Goal: Task Accomplishment & Management: Use online tool/utility

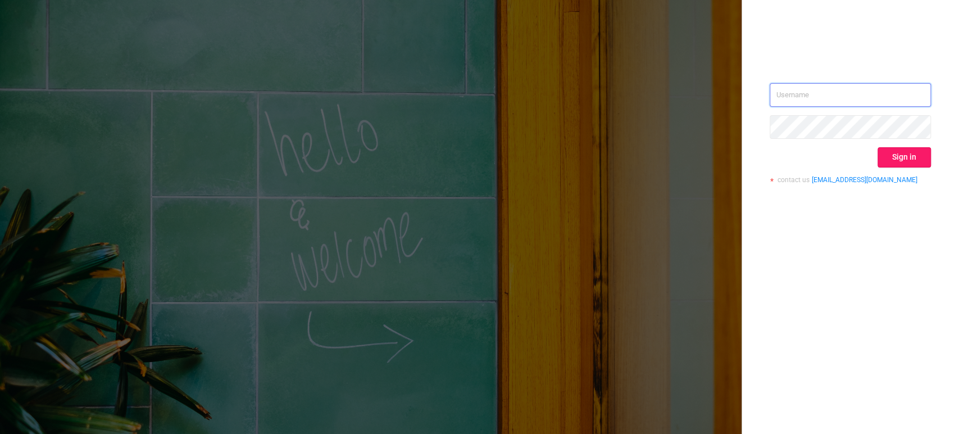
type input "[PERSON_NAME][EMAIL_ADDRESS][DOMAIN_NAME]"
click at [895, 155] on button "Sign in" at bounding box center [904, 157] width 53 height 20
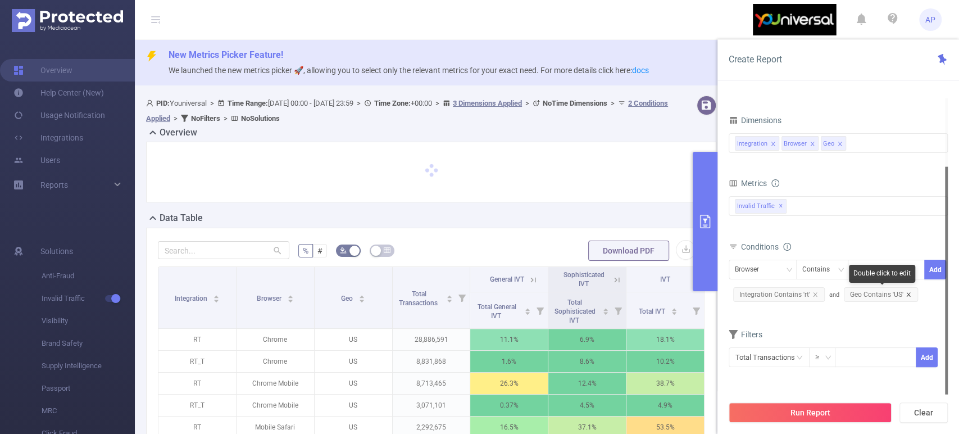
click at [906, 292] on icon "icon: close" at bounding box center [909, 295] width 6 height 6
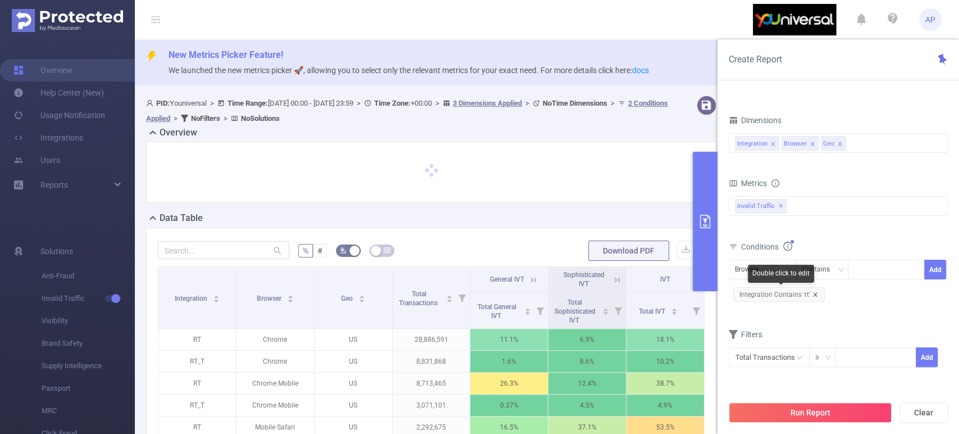
click at [814, 293] on icon "icon: close" at bounding box center [816, 295] width 6 height 6
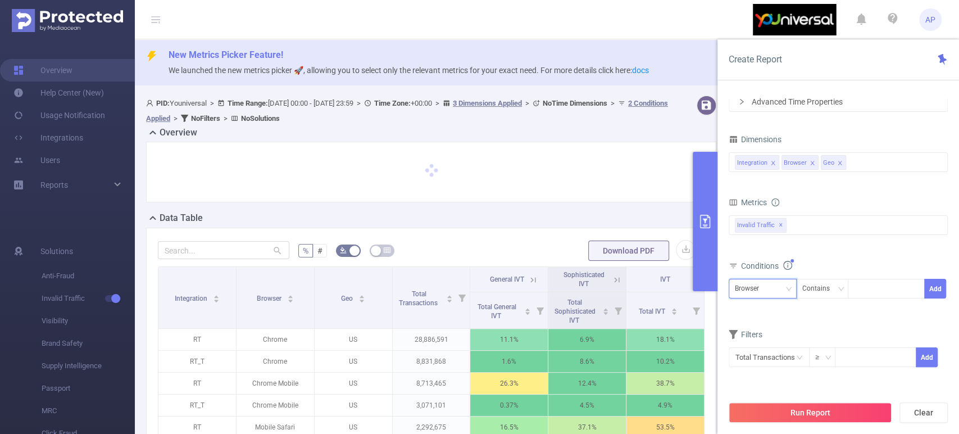
click at [778, 291] on div "Browser" at bounding box center [763, 288] width 56 height 19
click at [868, 334] on div "Filters" at bounding box center [838, 336] width 219 height 19
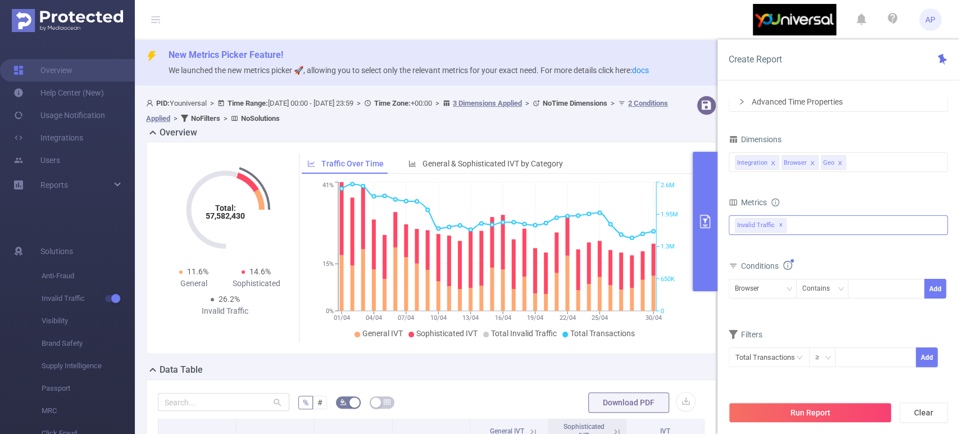
click at [812, 224] on div "Invalid Traffic ✕" at bounding box center [838, 225] width 219 height 20
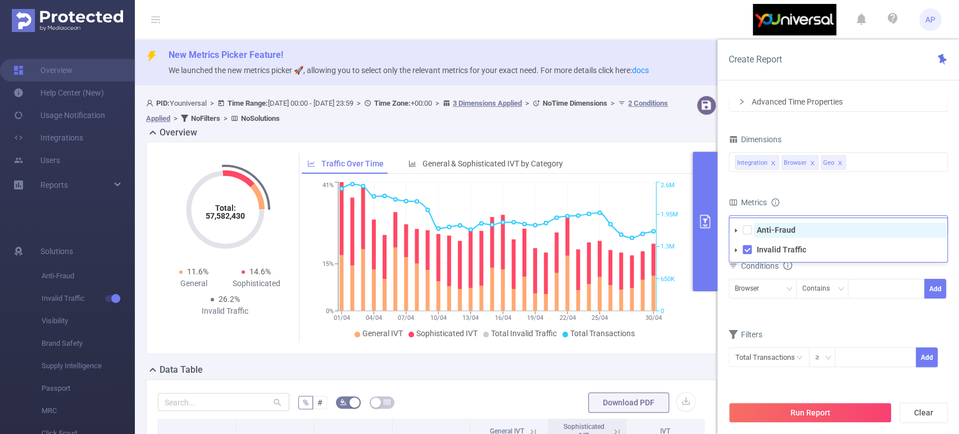
click at [747, 228] on span at bounding box center [747, 229] width 9 height 9
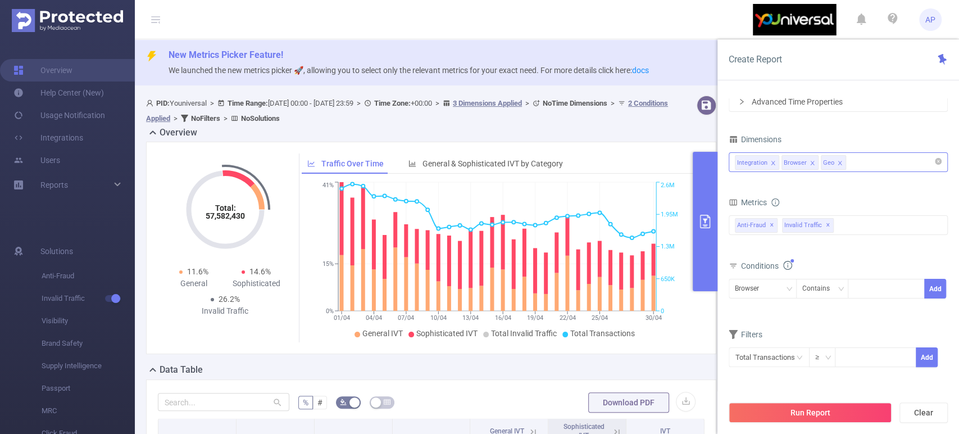
click at [866, 161] on div "Integration Browser Geo" at bounding box center [838, 162] width 207 height 19
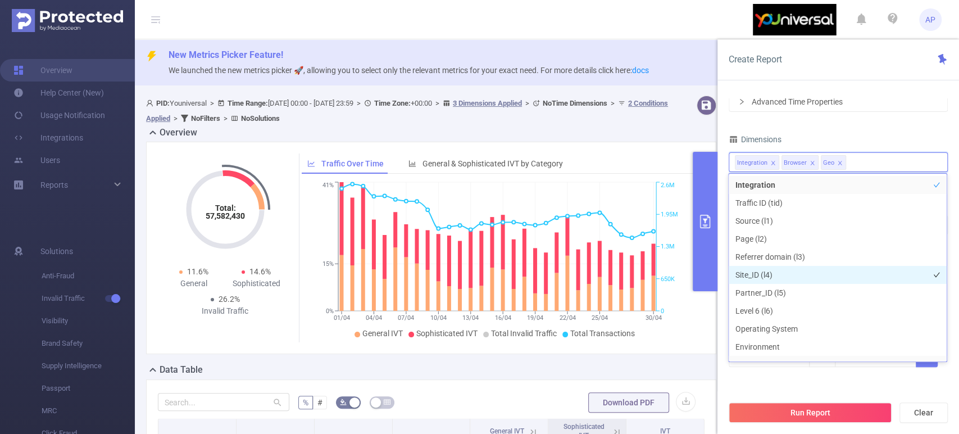
click at [801, 273] on li "Site_ID (l4)" at bounding box center [838, 275] width 218 height 18
click at [866, 134] on div "Dimensions" at bounding box center [838, 141] width 219 height 19
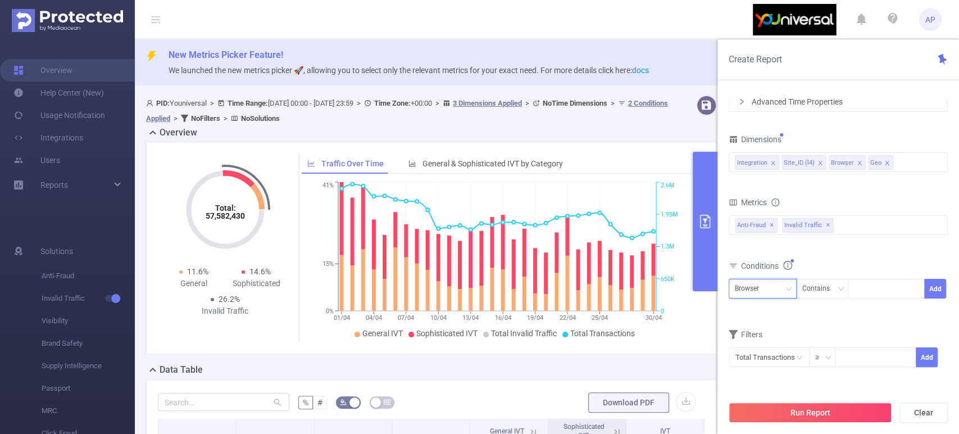
click at [768, 282] on div "Browser" at bounding box center [763, 288] width 56 height 19
click at [769, 326] on li "Site_ID (l4)" at bounding box center [762, 329] width 68 height 18
click at [877, 289] on div at bounding box center [886, 288] width 65 height 19
paste input "11229"
type input "11229"
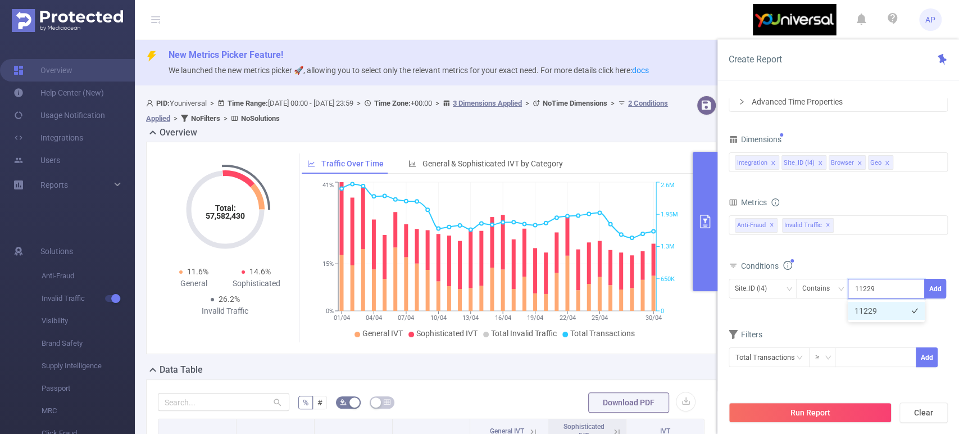
click at [883, 310] on li "11229" at bounding box center [886, 311] width 77 height 18
click at [858, 159] on span at bounding box center [860, 163] width 6 height 12
click at [846, 161] on icon "icon: close" at bounding box center [848, 163] width 4 height 4
click at [812, 312] on form "Dimensions Integration Site_ID (l4) Metrics bp_total brand-safety brand_is_solu…" at bounding box center [838, 257] width 219 height 250
click at [934, 282] on button "Add" at bounding box center [936, 289] width 22 height 20
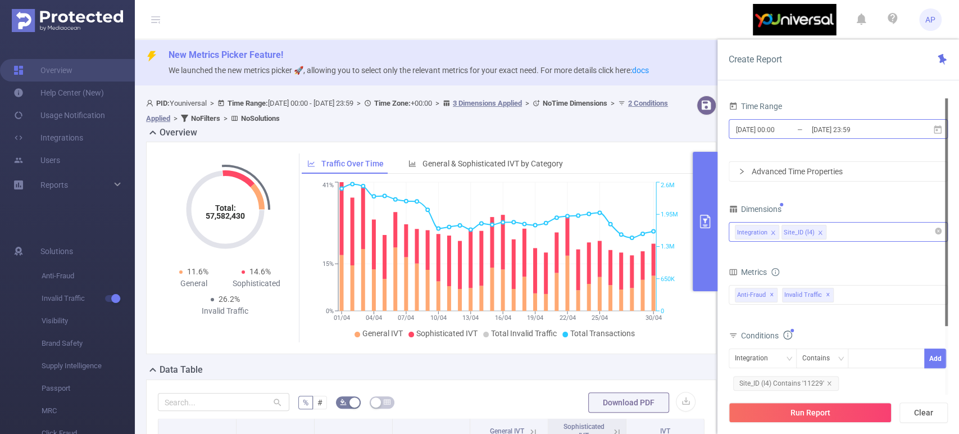
click at [859, 129] on input "[DATE] 23:59" at bounding box center [856, 129] width 91 height 15
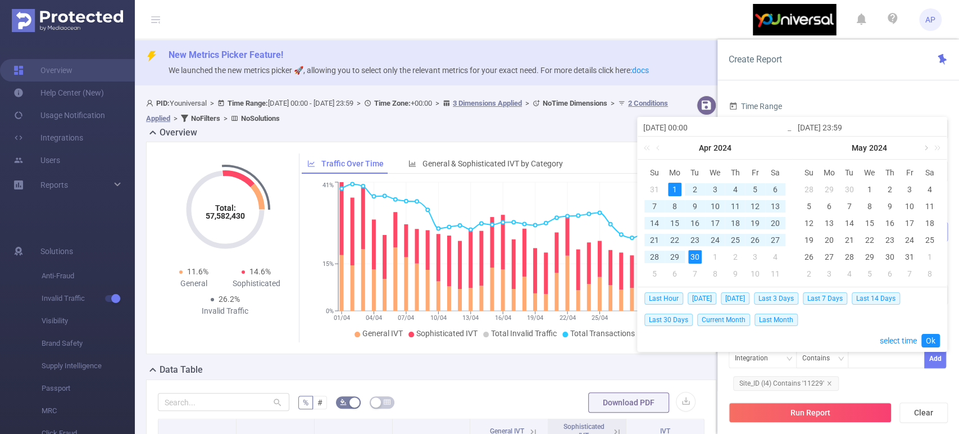
click at [926, 147] on link at bounding box center [926, 148] width 10 height 22
click at [863, 93] on div "Time Range [DATE] 00:00 _ [DATE] 23:59 Advanced Time Properties Dimensions Inte…" at bounding box center [839, 270] width 242 height 366
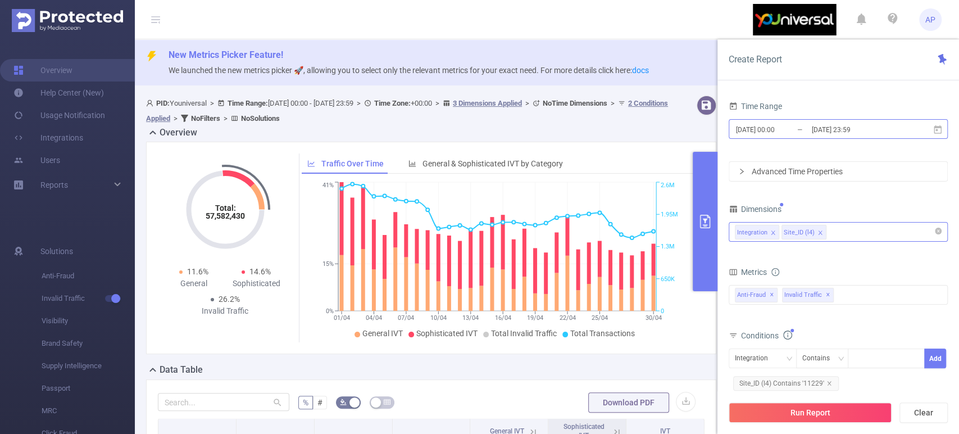
click at [846, 132] on input "[DATE] 23:59" at bounding box center [856, 129] width 91 height 15
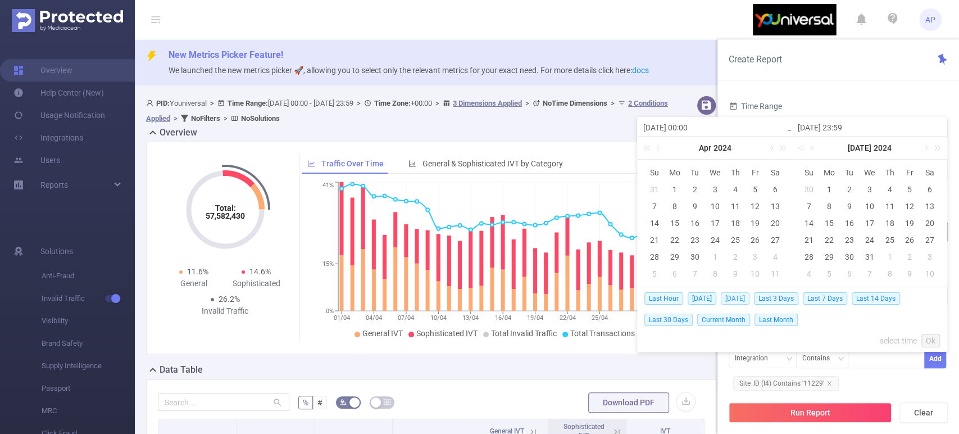
click at [736, 296] on span "[DATE]" at bounding box center [735, 298] width 29 height 12
type input "[DATE] 00:00"
type input "[DATE] 23:59"
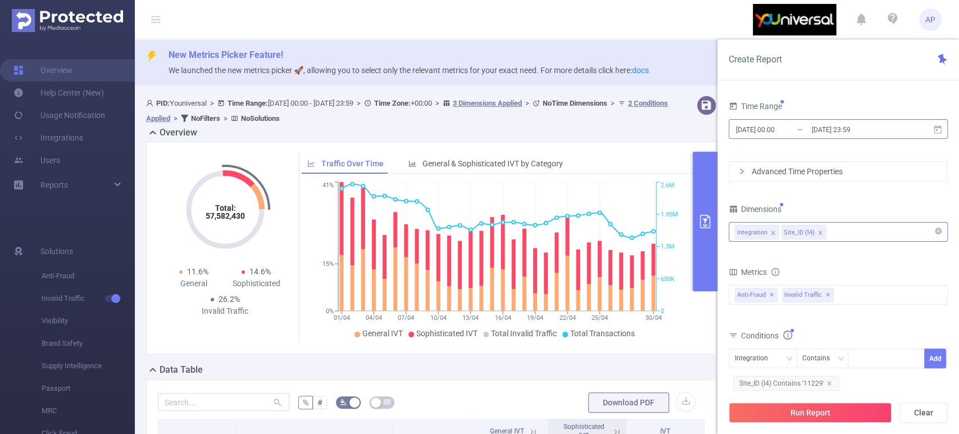
click at [819, 134] on input "[DATE] 23:59" at bounding box center [856, 129] width 91 height 15
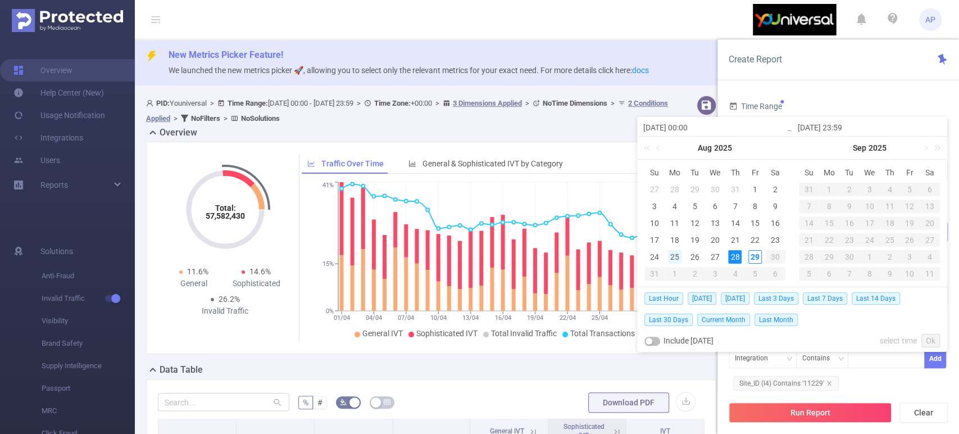
click at [674, 253] on div "25" at bounding box center [674, 256] width 13 height 13
type input "[DATE] 00:00"
type input "[DATE] 23:59"
type input "[DATE] 00:00"
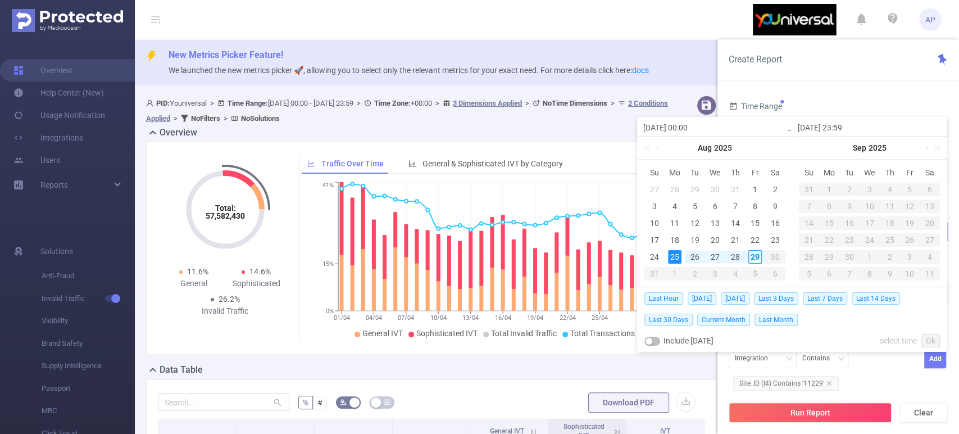
type input "[DATE] 23:59"
click at [932, 338] on link "Ok" at bounding box center [931, 340] width 19 height 13
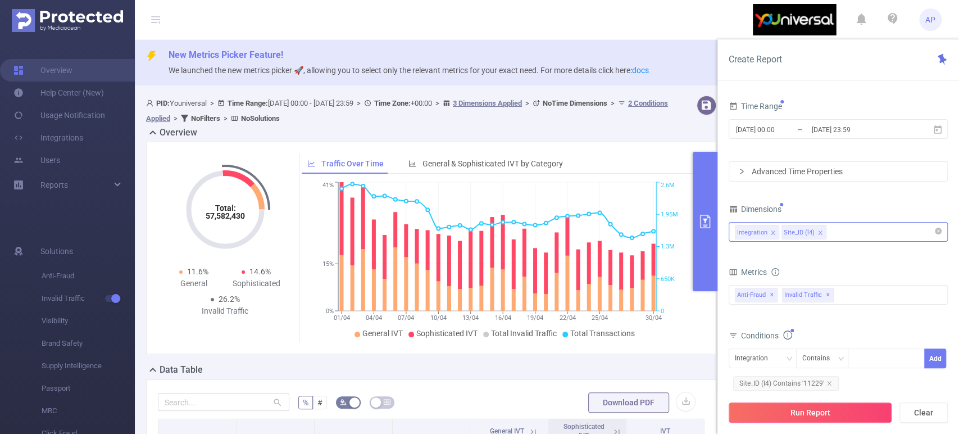
click at [828, 410] on button "Run Report" at bounding box center [810, 412] width 163 height 20
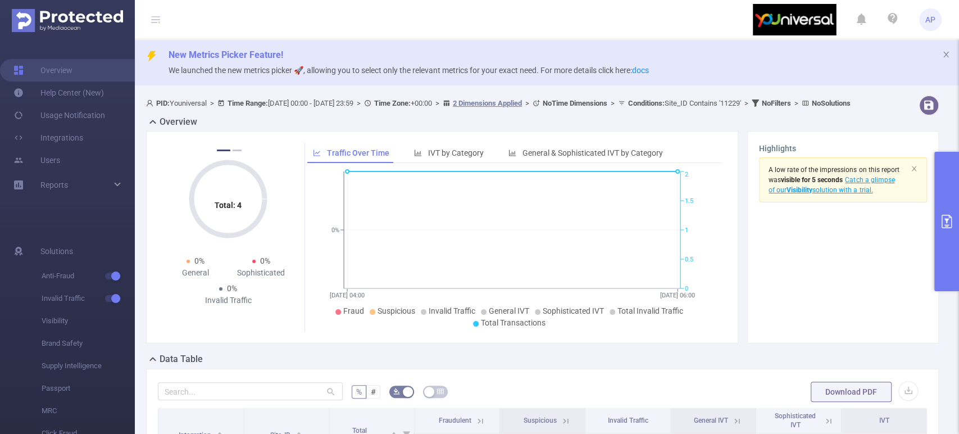
click at [953, 226] on button "primary" at bounding box center [947, 221] width 25 height 139
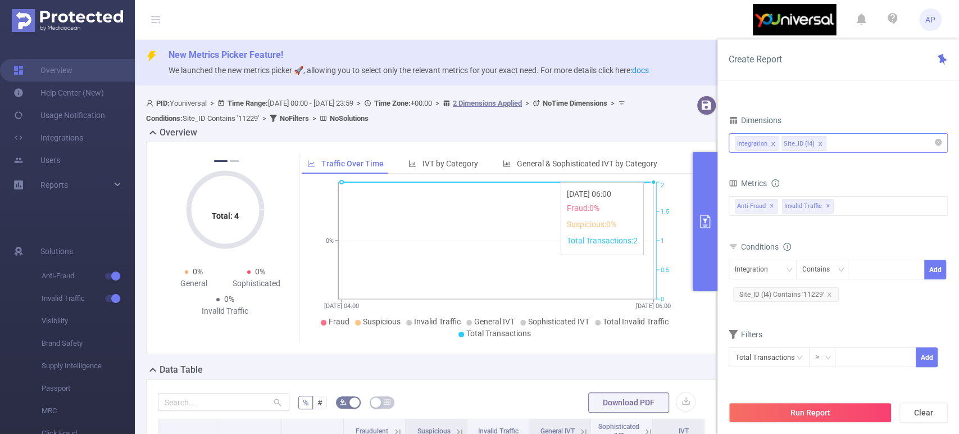
scroll to position [250, 0]
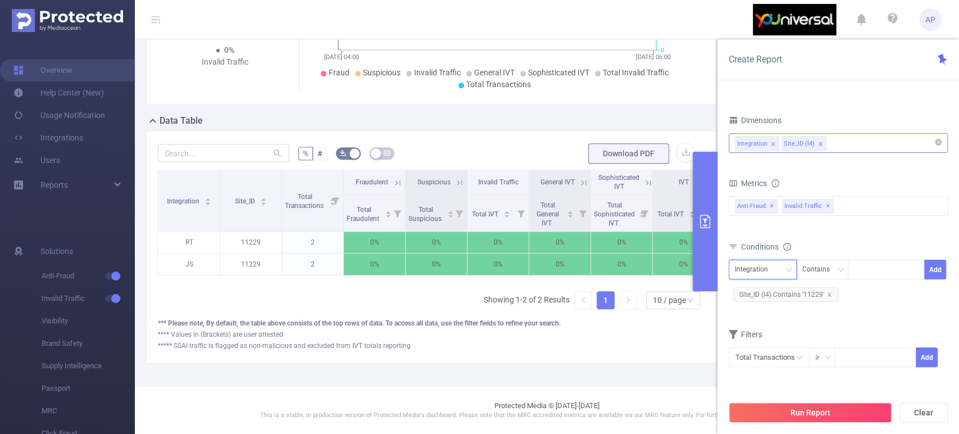
click at [778, 269] on div "Integration" at bounding box center [763, 269] width 56 height 19
click at [864, 245] on div "Conditions" at bounding box center [838, 248] width 219 height 19
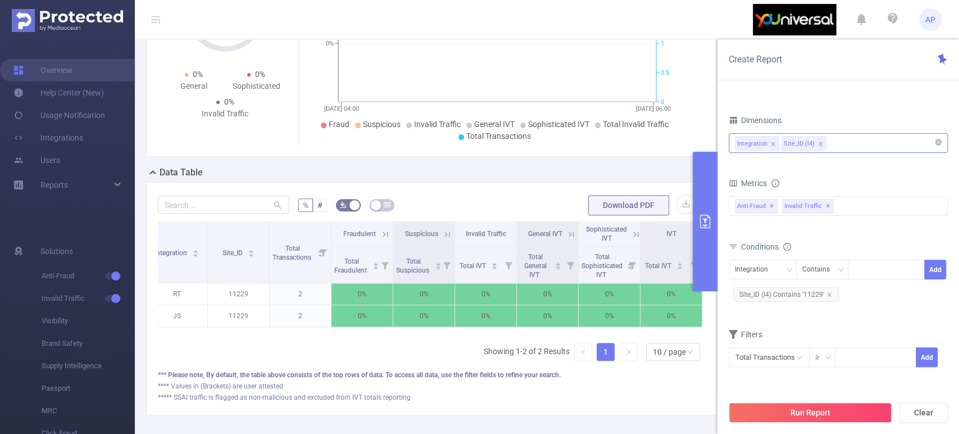
scroll to position [132, 0]
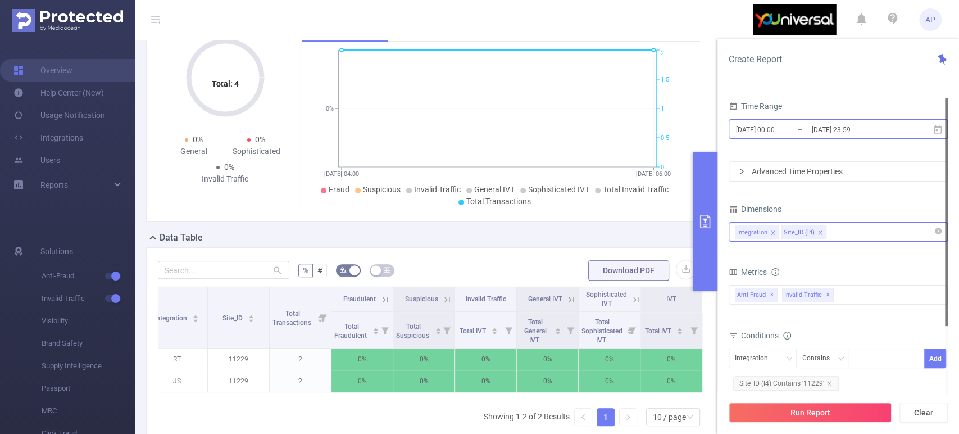
click at [868, 125] on input "[DATE] 23:59" at bounding box center [856, 129] width 91 height 15
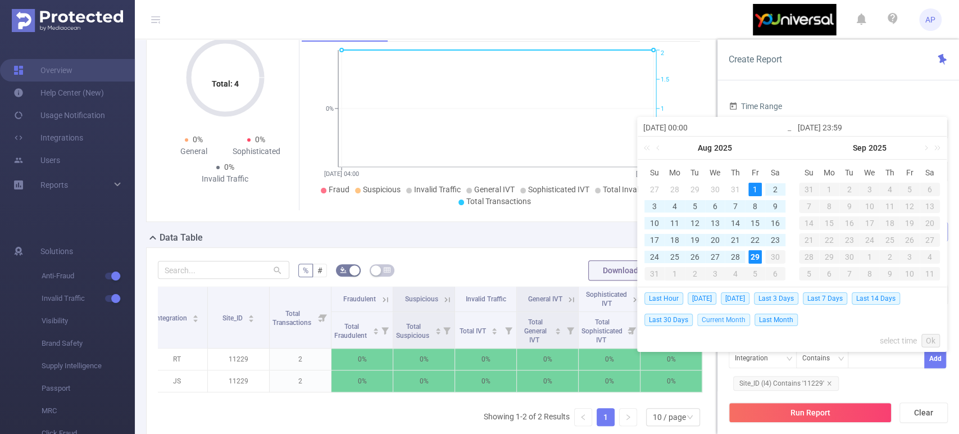
click at [718, 318] on span "Current Month" at bounding box center [723, 320] width 53 height 12
type input "[DATE] 00:00"
type input "[DATE] 13:59"
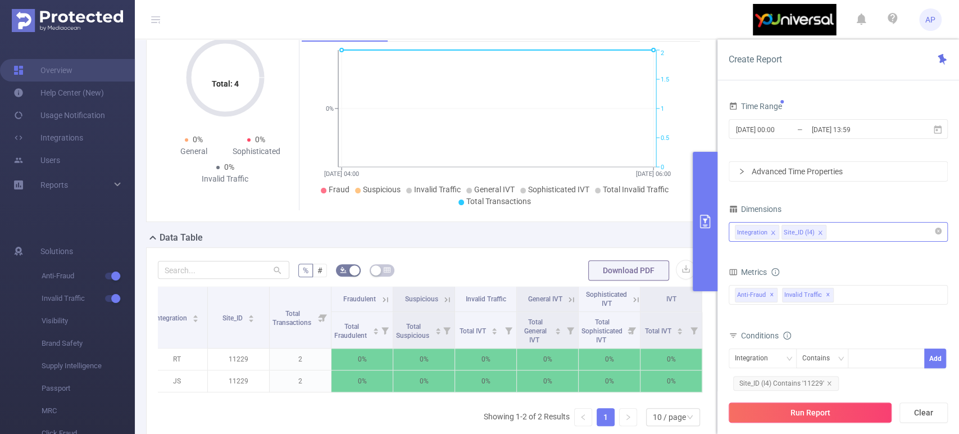
click at [849, 410] on button "Run Report" at bounding box center [810, 412] width 163 height 20
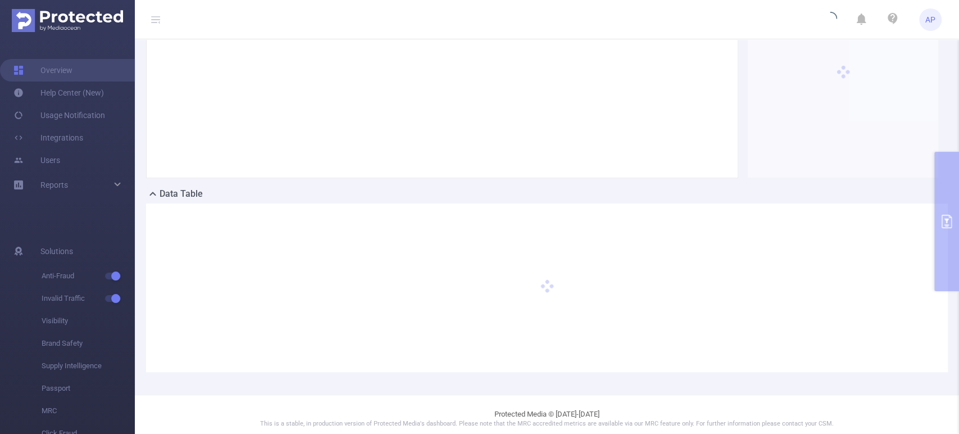
scroll to position [183, 0]
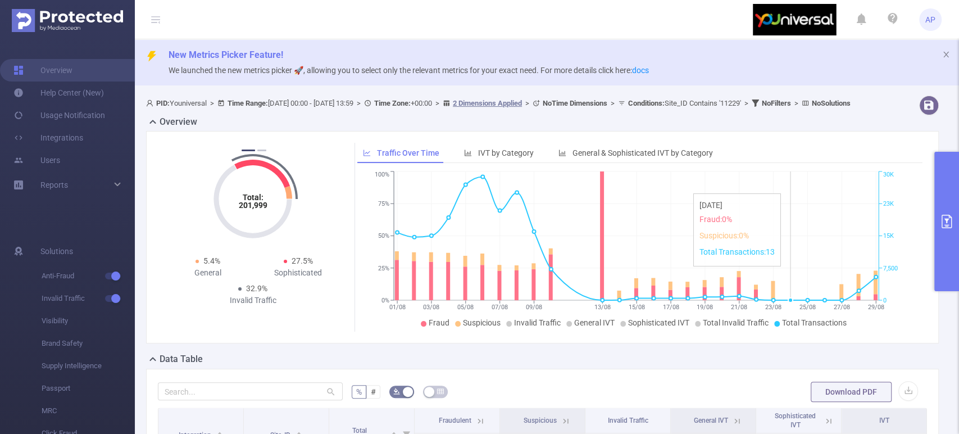
scroll to position [125, 0]
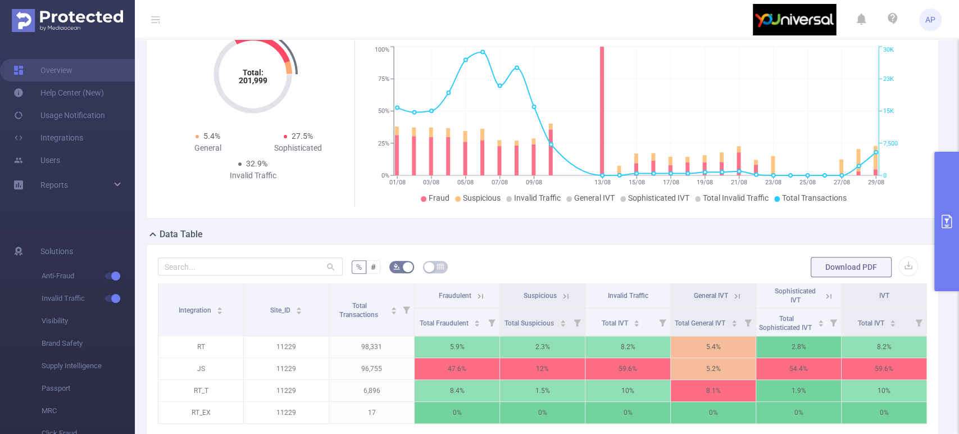
click at [946, 219] on icon "primary" at bounding box center [947, 221] width 10 height 13
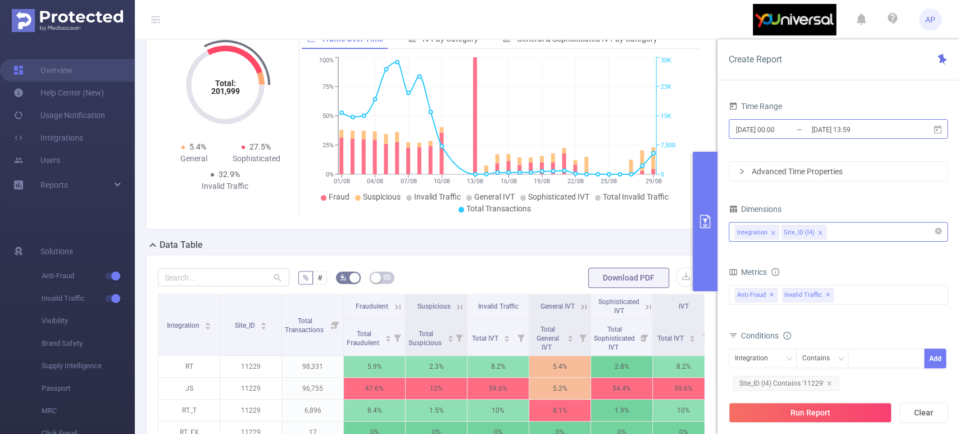
click at [799, 128] on input "[DATE] 00:00" at bounding box center [780, 129] width 91 height 15
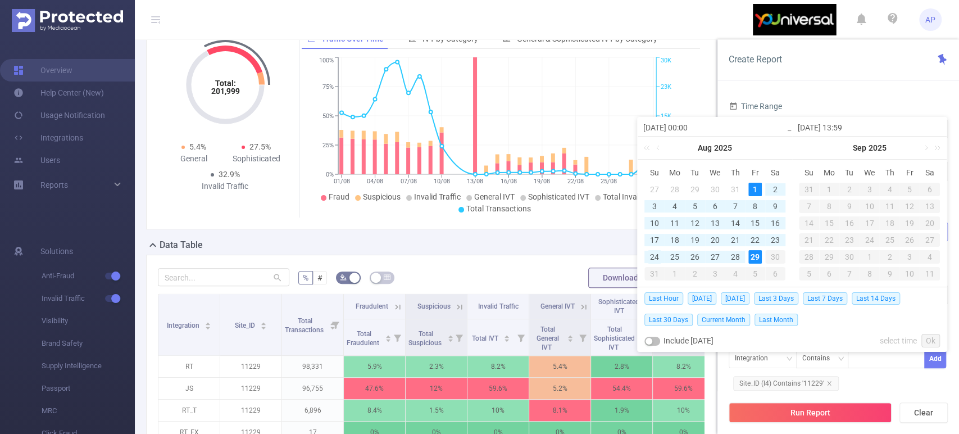
click at [655, 252] on div "24" at bounding box center [654, 256] width 13 height 13
click at [656, 255] on div "24" at bounding box center [654, 256] width 13 height 13
type input "[DATE] 00:00"
type input "[DATE] 13:59"
type input "[DATE] 00:00"
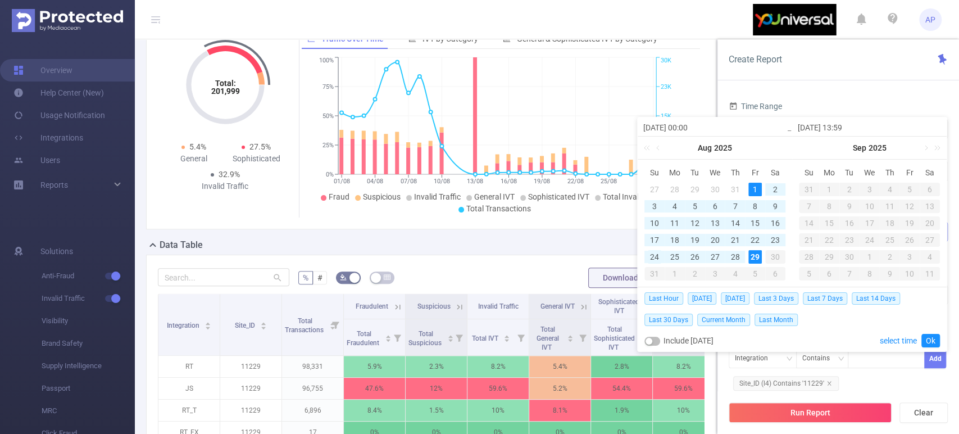
type input "[DATE] 13:59"
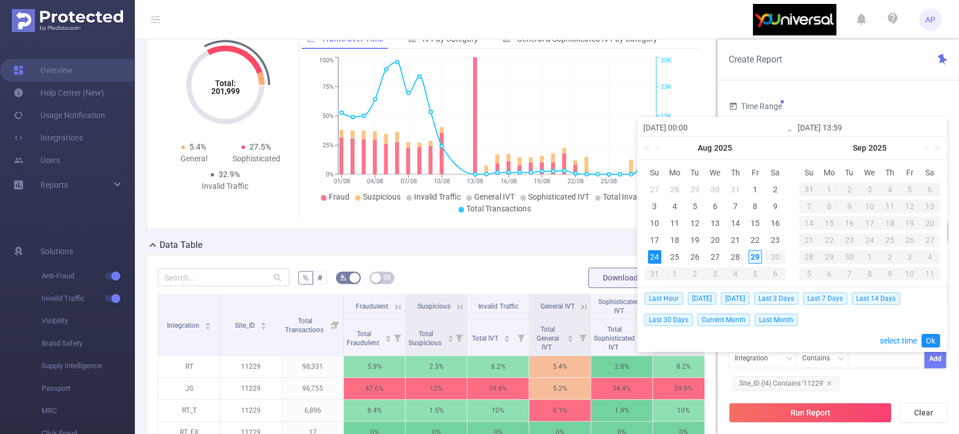
click at [755, 254] on div "29" at bounding box center [755, 256] width 13 height 13
drag, startPoint x: 655, startPoint y: 252, endPoint x: 719, endPoint y: 259, distance: 65.0
click at [656, 252] on div "24" at bounding box center [654, 256] width 13 height 13
type input "[DATE] 13:59"
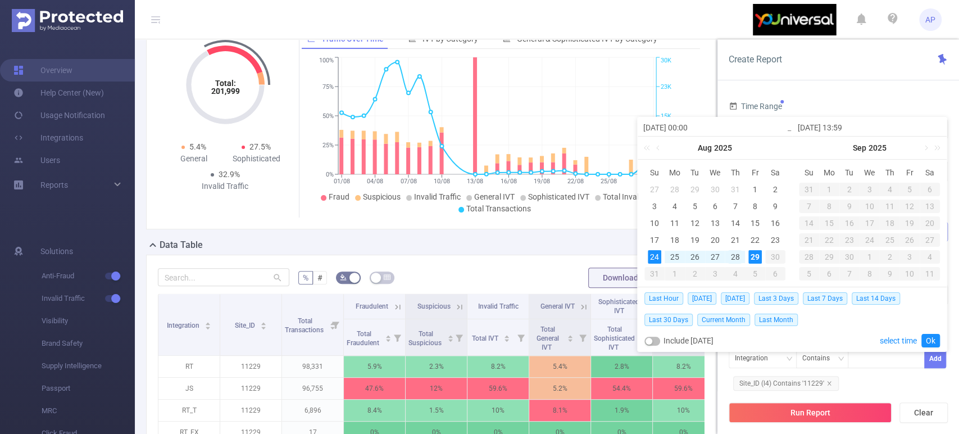
click at [733, 254] on div "28" at bounding box center [734, 256] width 13 height 13
click at [651, 255] on div "24" at bounding box center [654, 256] width 13 height 13
type input "[DATE] 13:59"
click at [934, 339] on link "Ok" at bounding box center [931, 340] width 19 height 13
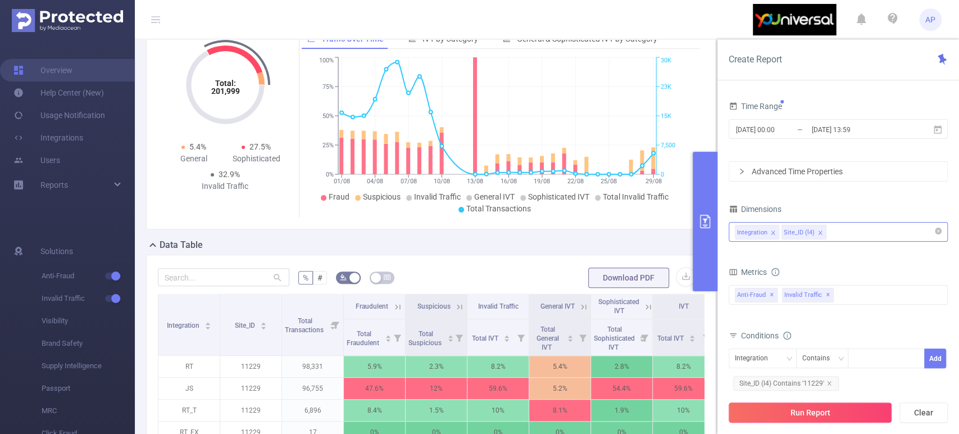
click at [828, 410] on button "Run Report" at bounding box center [810, 412] width 163 height 20
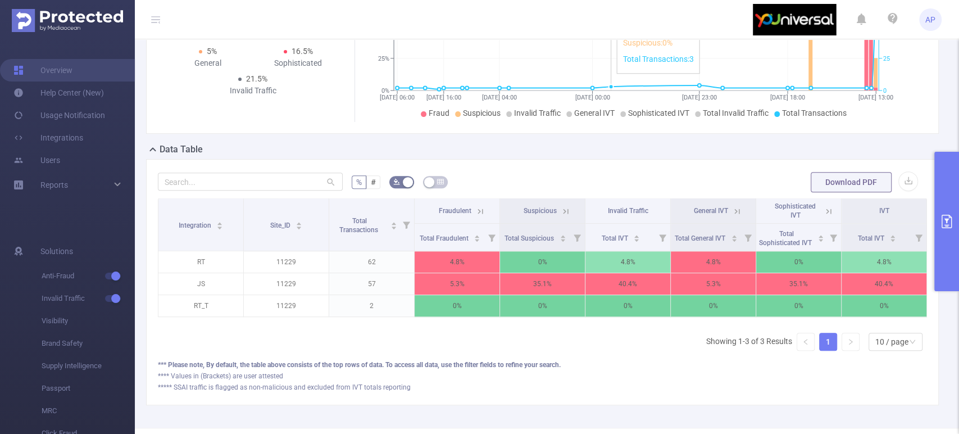
scroll to position [91, 0]
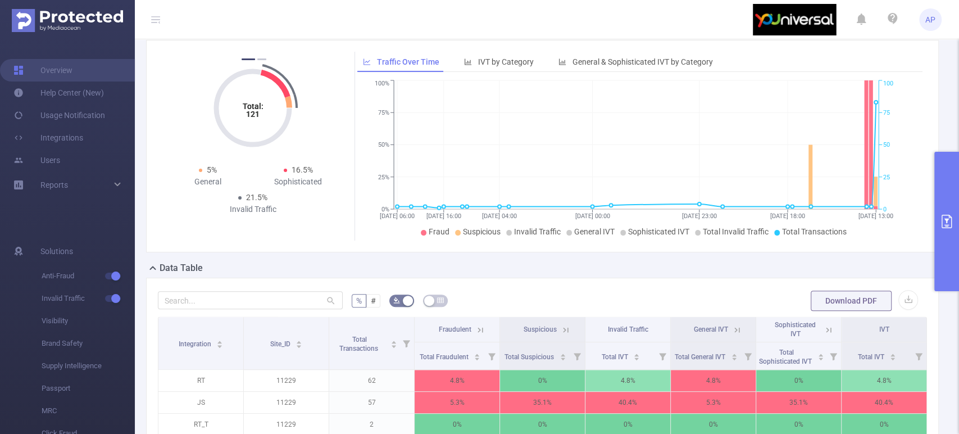
click at [946, 218] on icon "primary" at bounding box center [946, 221] width 13 height 13
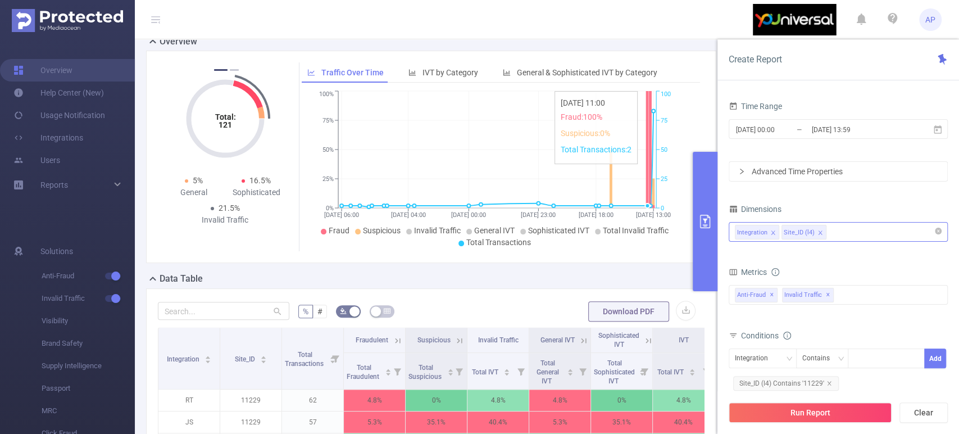
scroll to position [153, 0]
